Goal: Transaction & Acquisition: Book appointment/travel/reservation

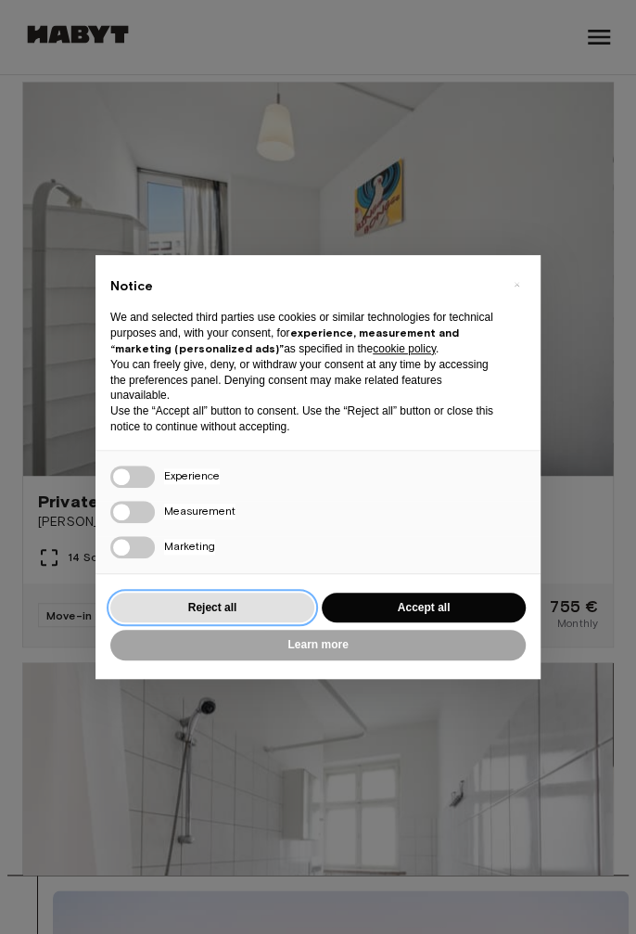
click at [256, 623] on button "Reject all" at bounding box center [212, 608] width 204 height 31
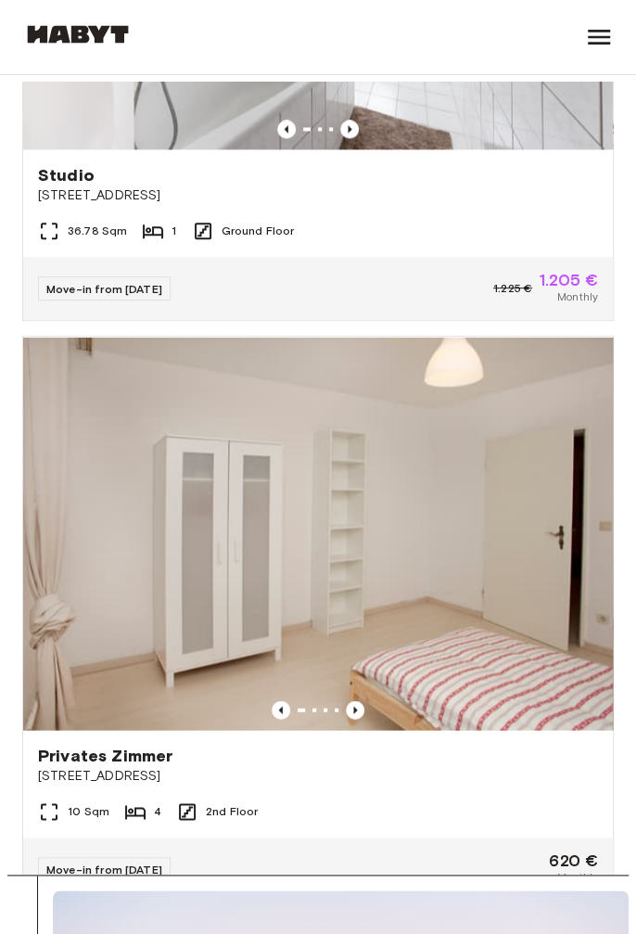
scroll to position [911, 0]
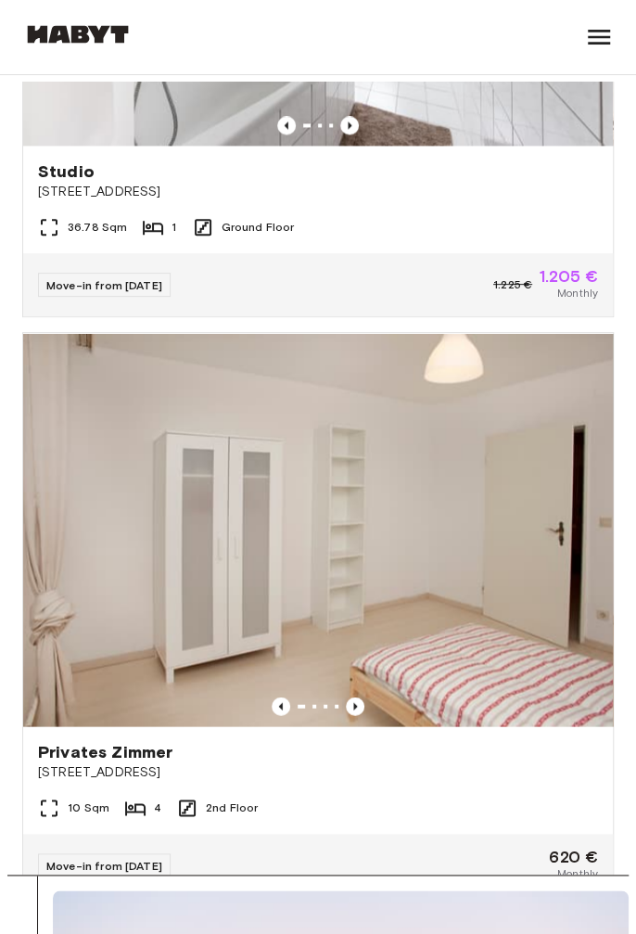
click at [140, 798] on icon at bounding box center [135, 808] width 22 height 22
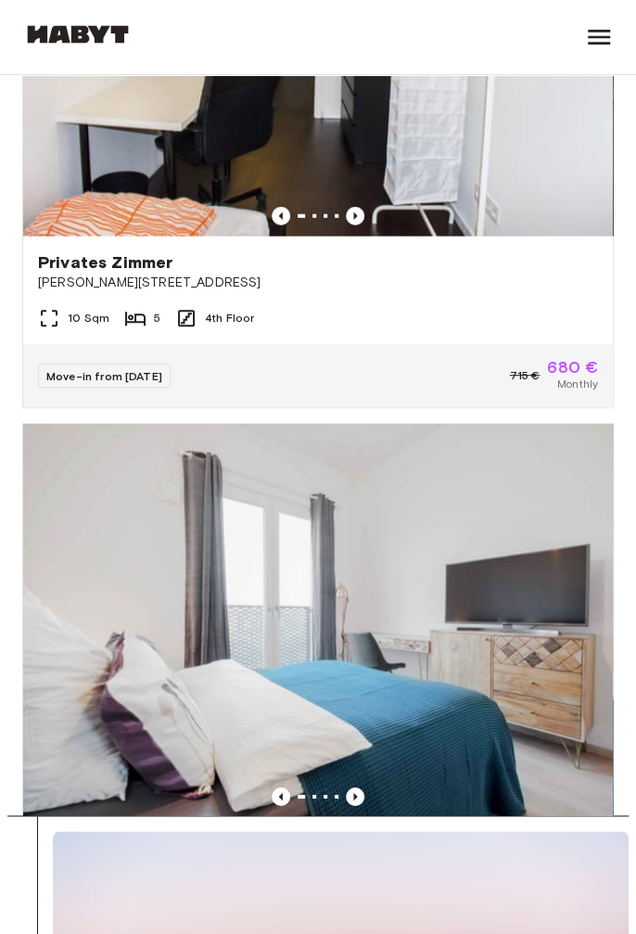
scroll to position [5990, 0]
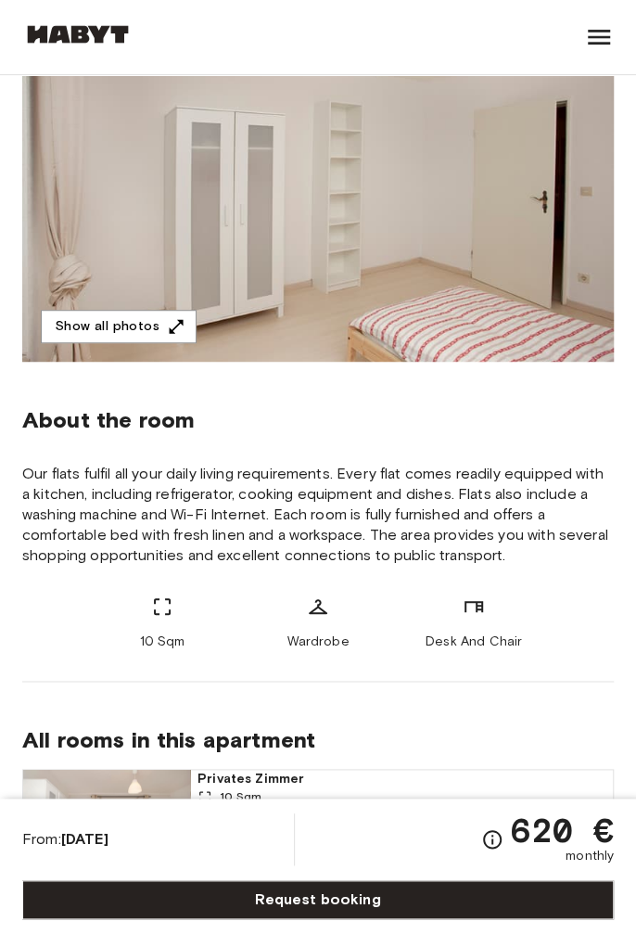
scroll to position [194, 0]
